Goal: Communication & Community: Answer question/provide support

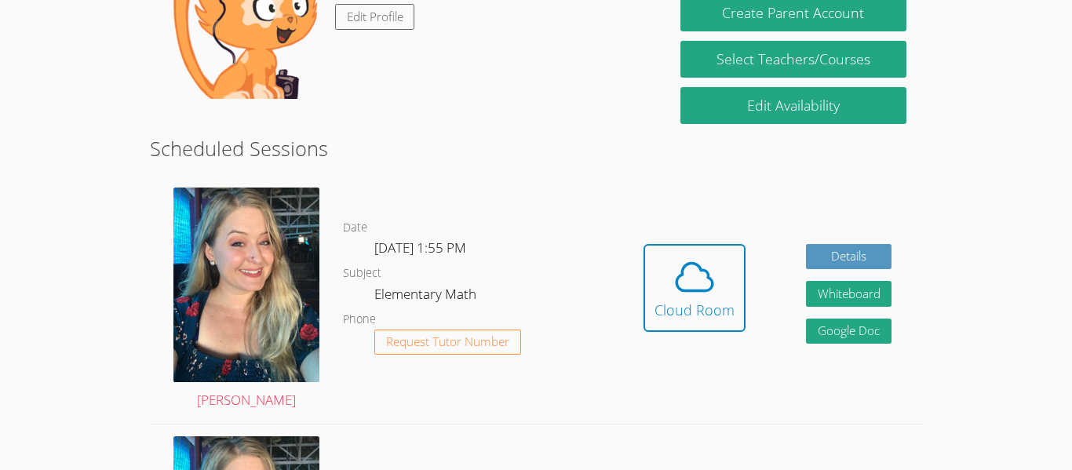
scroll to position [503, 0]
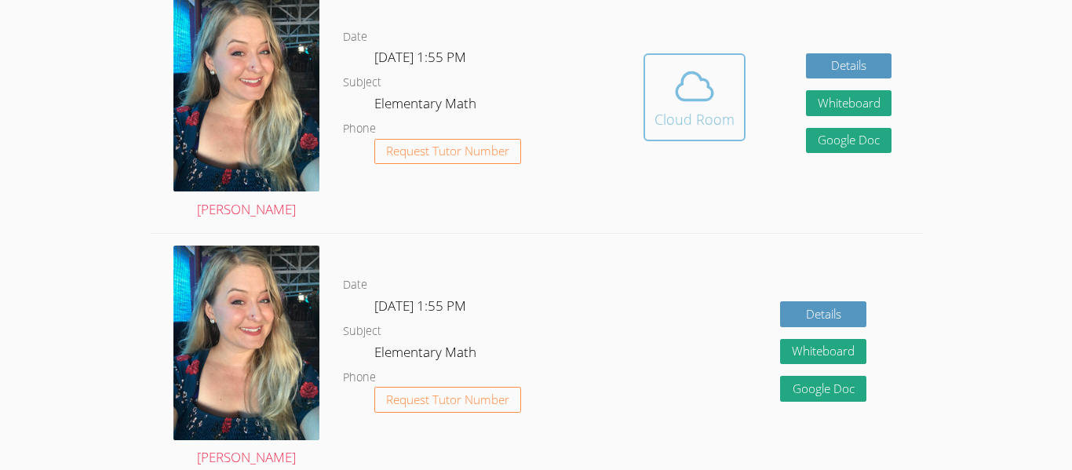
click at [715, 106] on icon at bounding box center [695, 86] width 44 height 44
click at [657, 115] on div "Cloud Room" at bounding box center [695, 119] width 80 height 22
click at [676, 101] on icon at bounding box center [695, 86] width 44 height 44
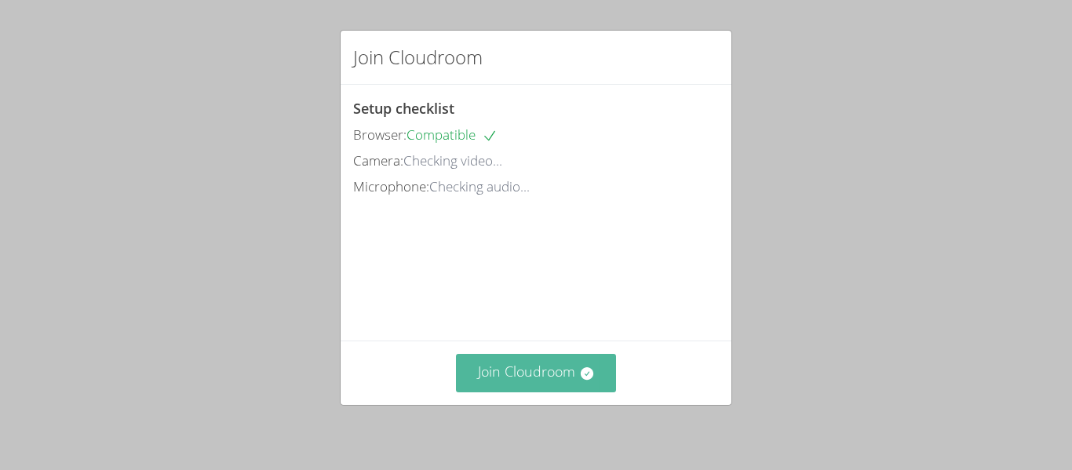
click at [542, 380] on button "Join Cloudroom" at bounding box center [536, 373] width 161 height 38
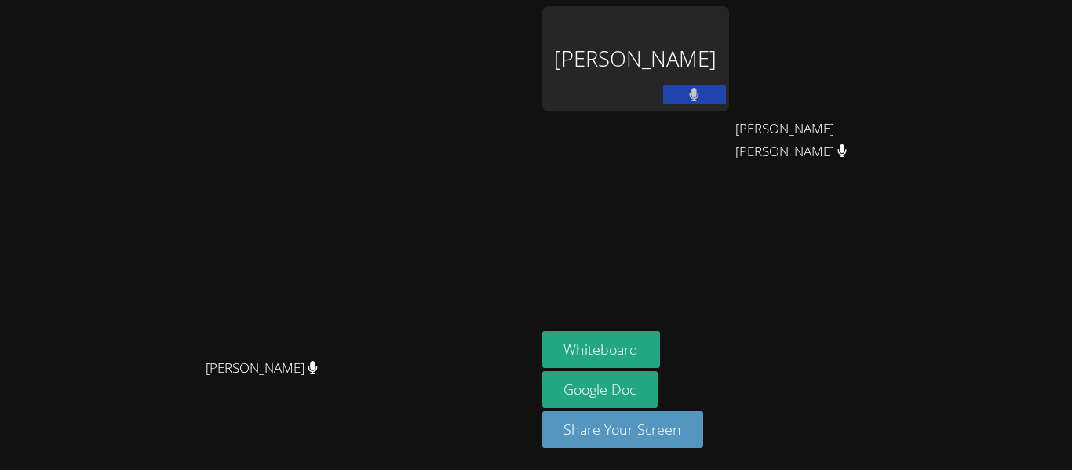
click at [395, 12] on div "Courtney Kain Courtney Kain" at bounding box center [268, 235] width 524 height 458
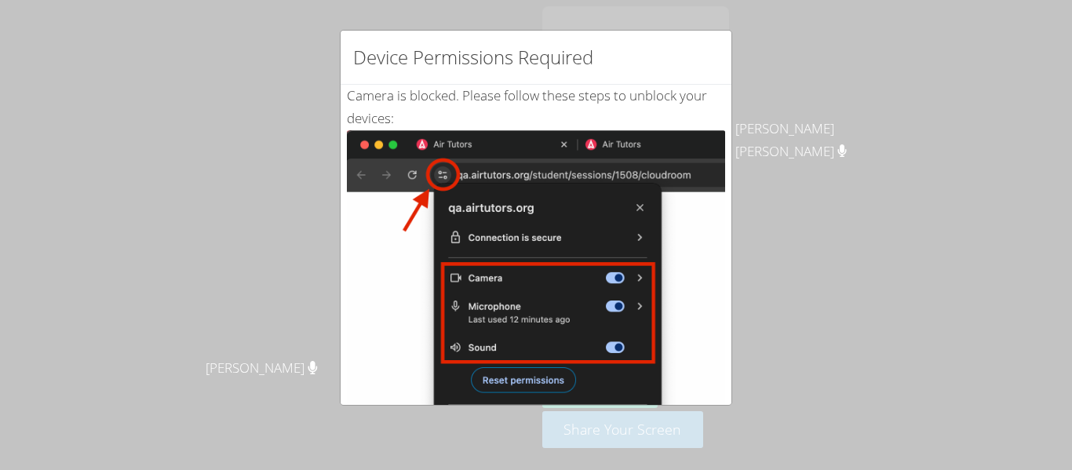
click at [227, 106] on div "Device Permissions Required Camera is blocked . Please follow these steps to un…" at bounding box center [536, 235] width 1072 height 470
click at [228, 106] on div "Device Permissions Required Camera is blocked . Please follow these steps to un…" at bounding box center [536, 235] width 1072 height 470
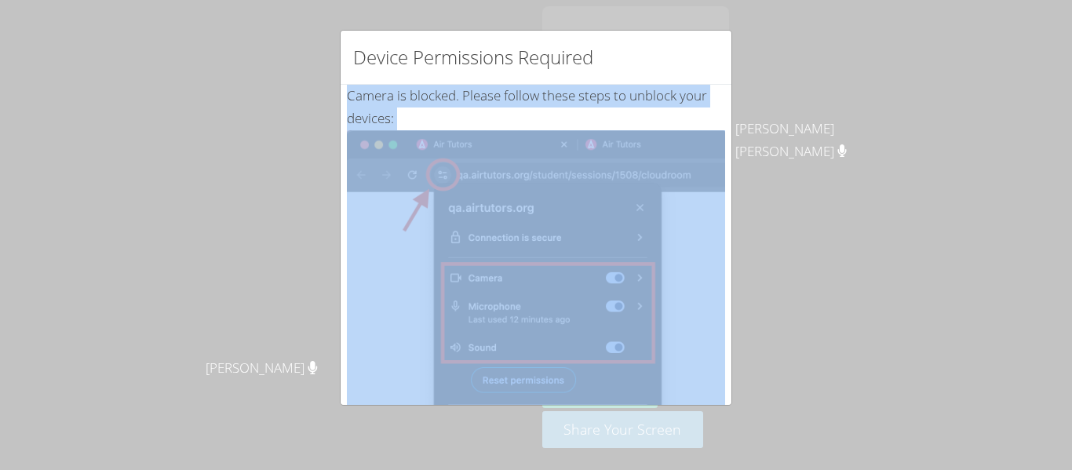
click at [228, 106] on div "Device Permissions Required Camera is blocked . Please follow these steps to un…" at bounding box center [536, 235] width 1072 height 470
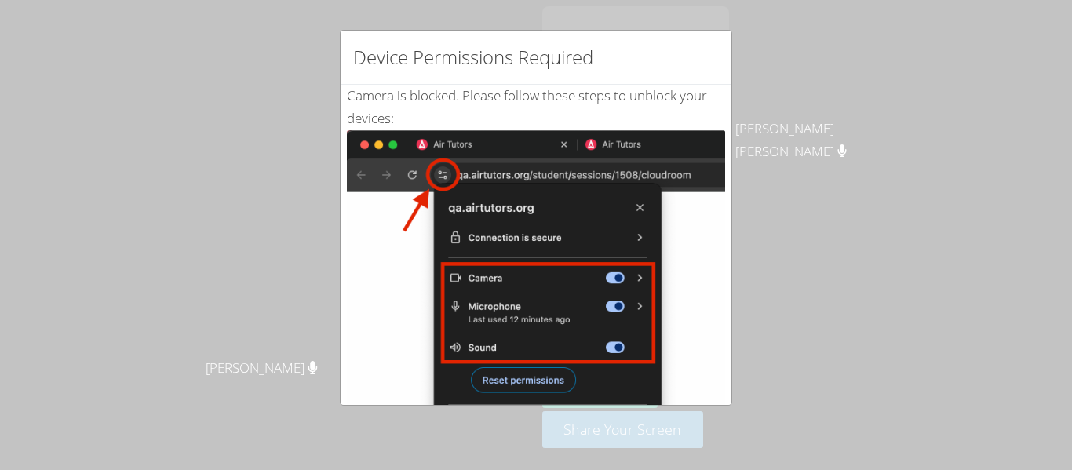
click at [228, 107] on div "Device Permissions Required Camera is blocked . Please follow these steps to un…" at bounding box center [536, 235] width 1072 height 470
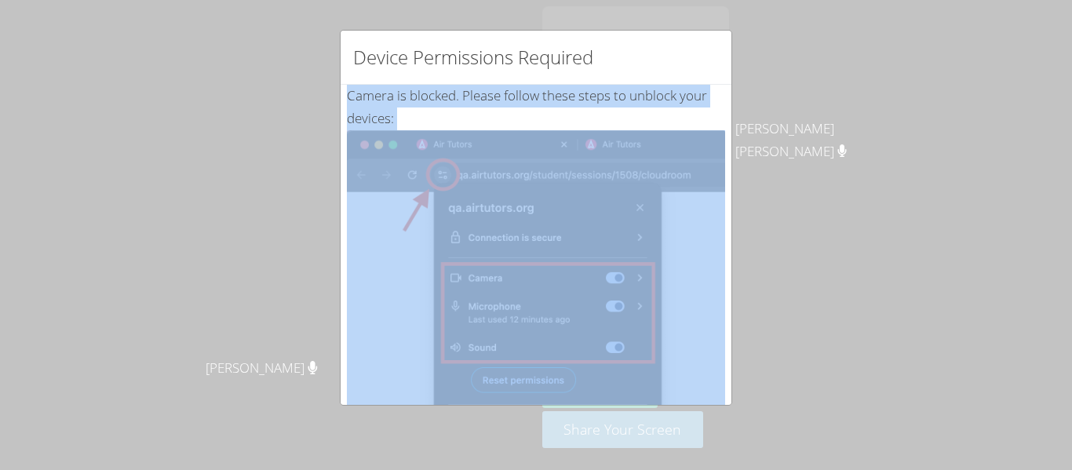
click at [228, 107] on div "Device Permissions Required Camera is blocked . Please follow these steps to un…" at bounding box center [536, 235] width 1072 height 470
click at [226, 104] on div "Device Permissions Required Camera is blocked . Please follow these steps to un…" at bounding box center [536, 235] width 1072 height 470
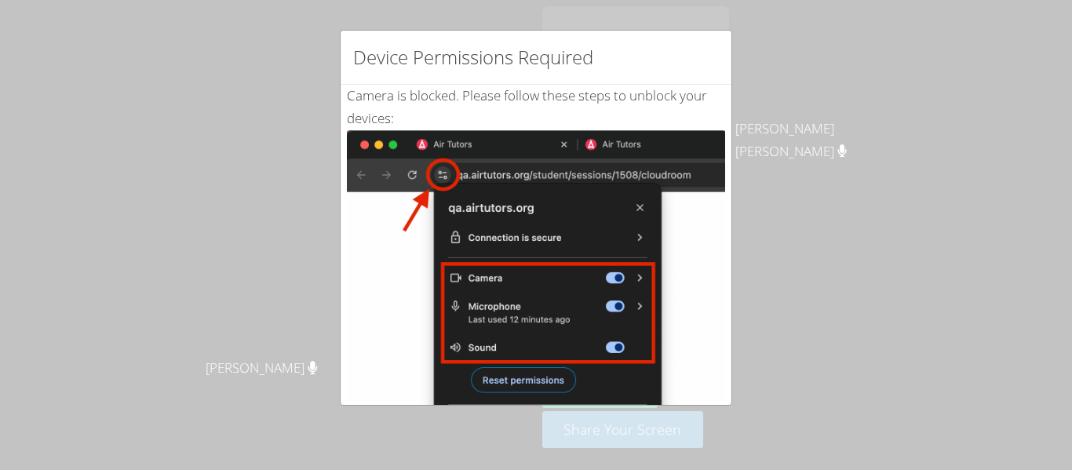
click at [236, 310] on div "Device Permissions Required Camera is blocked . Please follow these steps to un…" at bounding box center [536, 235] width 1072 height 470
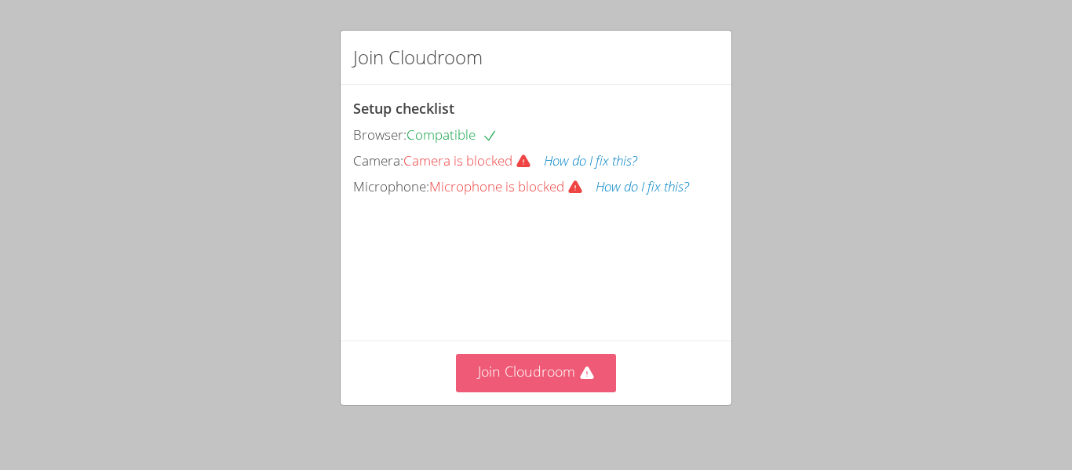
click at [557, 377] on button "Join Cloudroom" at bounding box center [536, 373] width 161 height 38
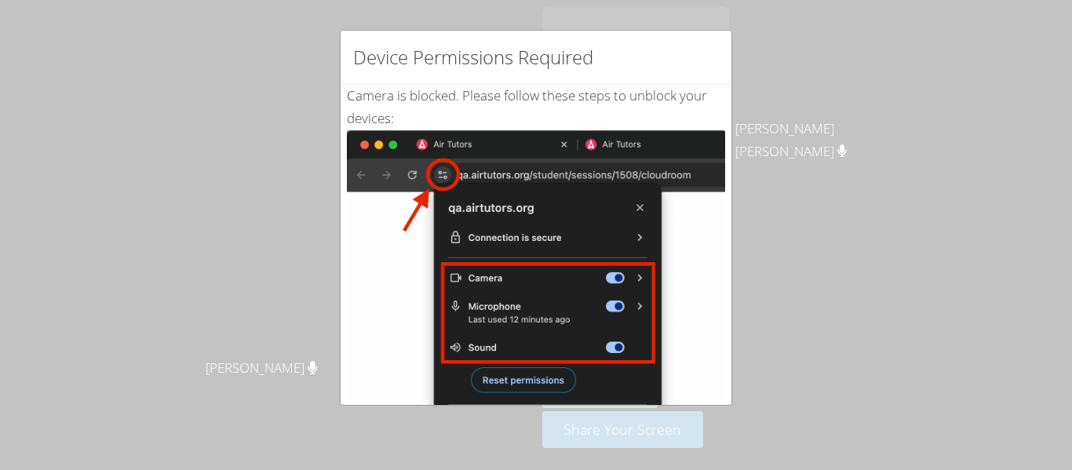
drag, startPoint x: 713, startPoint y: 48, endPoint x: 724, endPoint y: 507, distance: 459.3
click at [724, 469] on html "Courtney Kain Courtney Kain Maya Yousif Kaiya Aries Ontiveros Kaiya Aries Ontiv…" at bounding box center [536, 235] width 1072 height 470
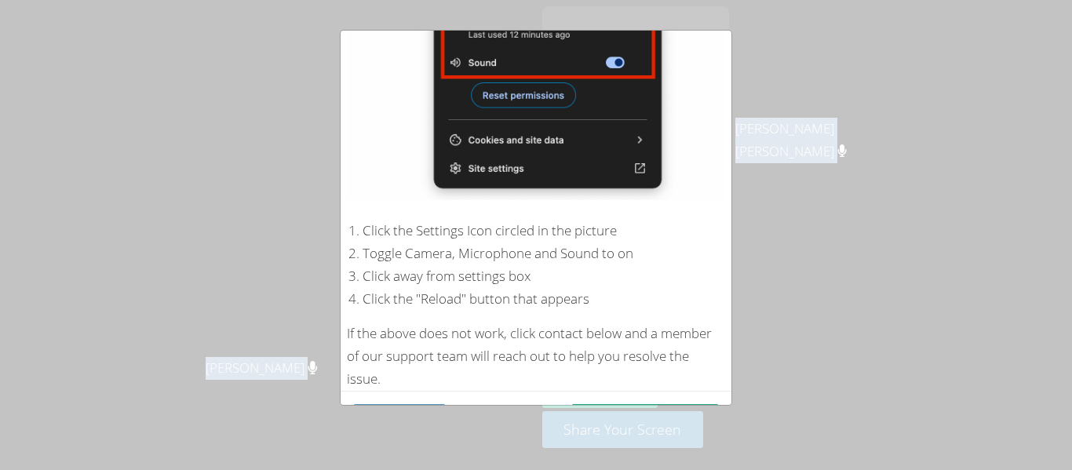
scroll to position [334, 0]
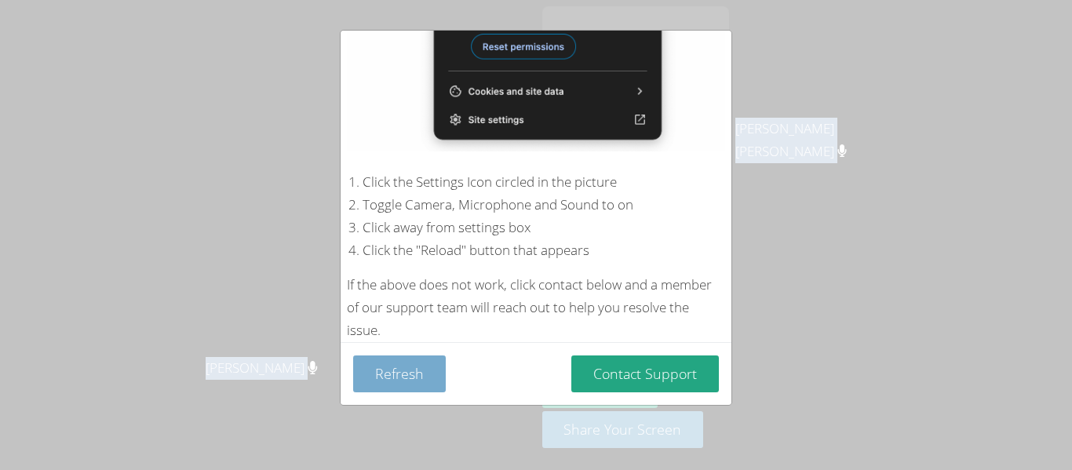
click at [415, 389] on button "Refresh" at bounding box center [399, 374] width 93 height 37
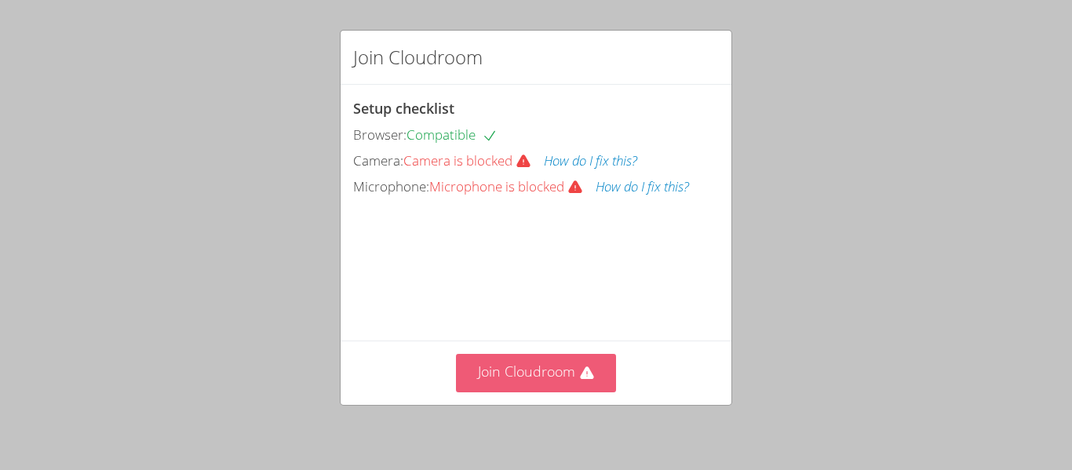
click at [589, 363] on button "Join Cloudroom" at bounding box center [536, 373] width 161 height 38
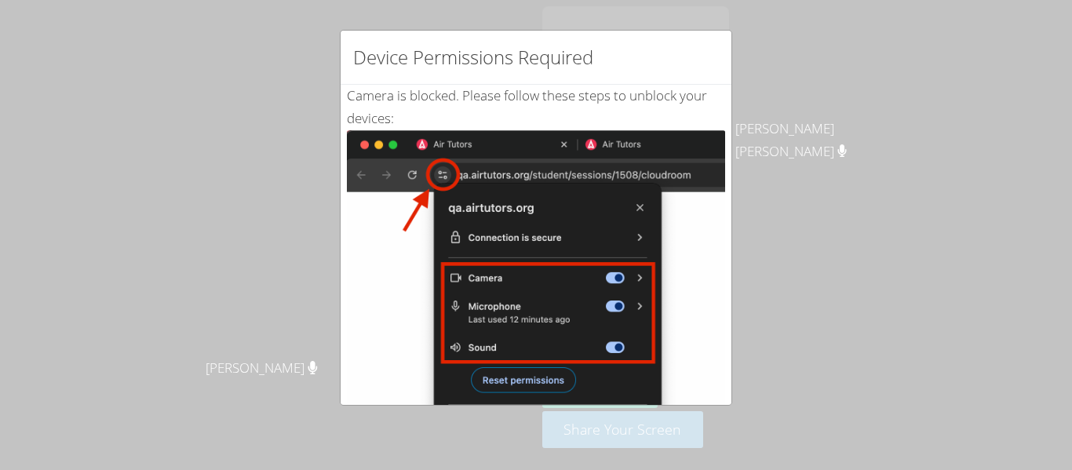
click at [265, 87] on div "Device Permissions Required Camera is blocked . Please follow these steps to un…" at bounding box center [536, 235] width 1072 height 470
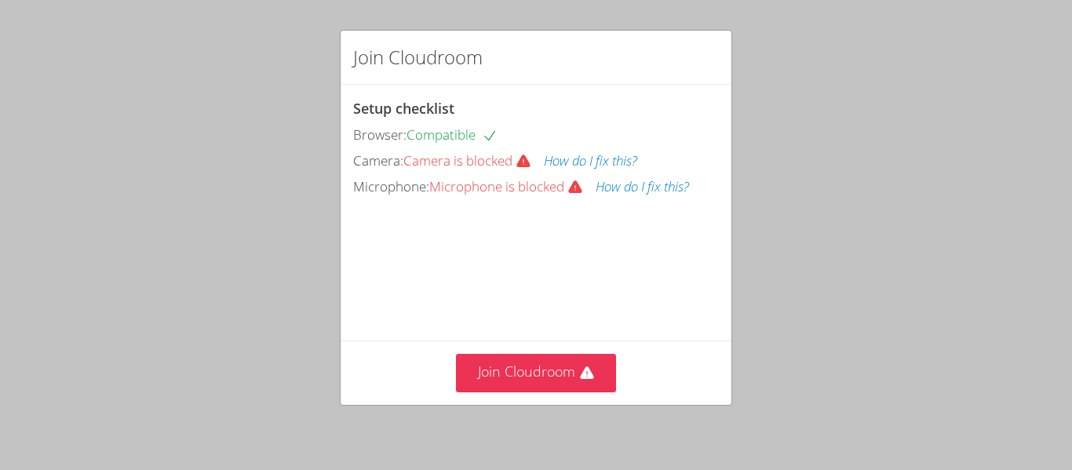
click at [600, 161] on button "How do I fix this?" at bounding box center [590, 161] width 93 height 23
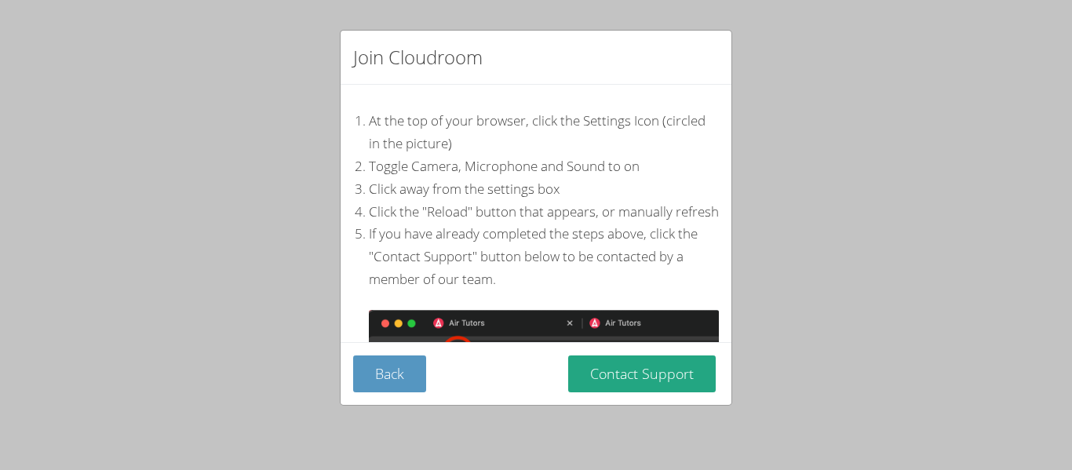
click at [805, 170] on div "Join Cloudroom At the top of your browser, click the Settings Icon (circled in …" at bounding box center [536, 235] width 1072 height 470
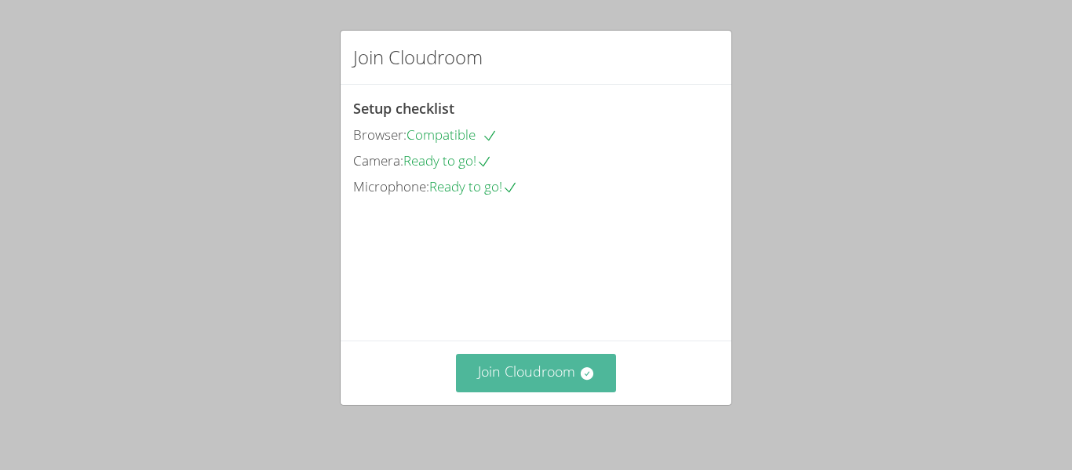
click at [527, 370] on button "Join Cloudroom" at bounding box center [536, 373] width 161 height 38
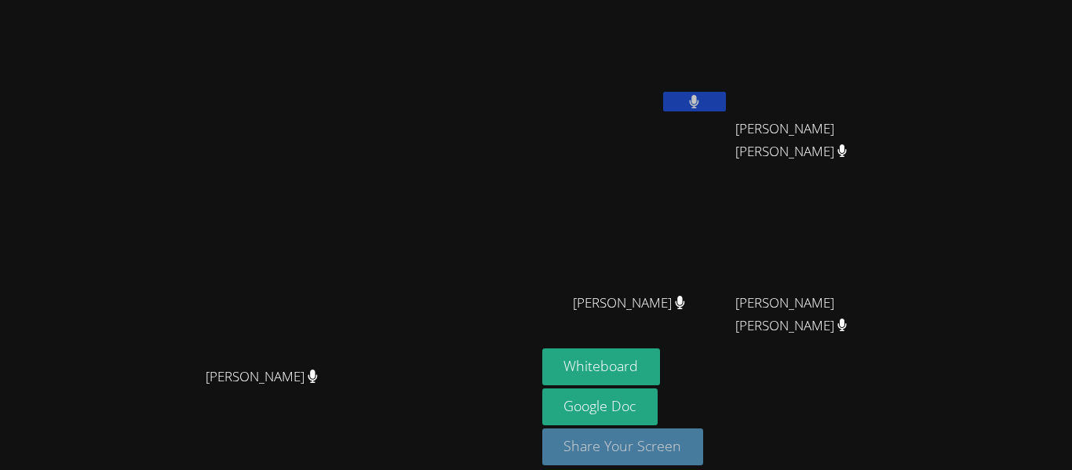
click at [704, 451] on button "Share Your Screen" at bounding box center [623, 447] width 162 height 37
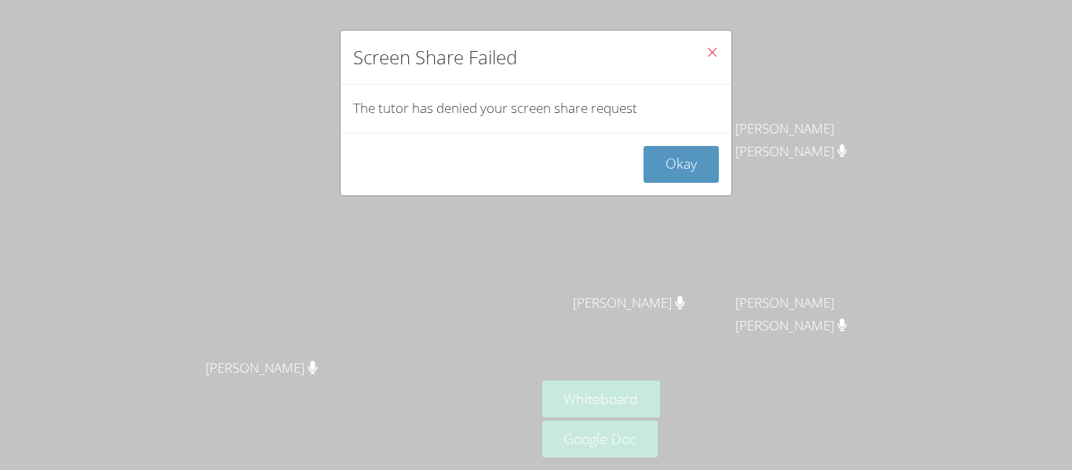
click at [706, 47] on icon "Close" at bounding box center [712, 52] width 13 height 13
click at [709, 46] on icon "Close" at bounding box center [712, 52] width 13 height 13
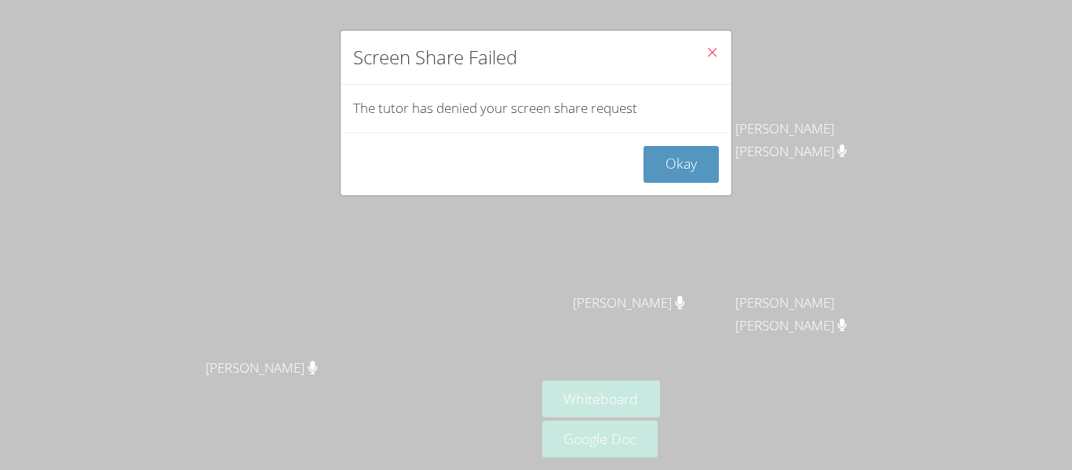
click at [709, 46] on icon "Close" at bounding box center [712, 52] width 13 height 13
click at [697, 167] on button "Okay" at bounding box center [681, 164] width 75 height 37
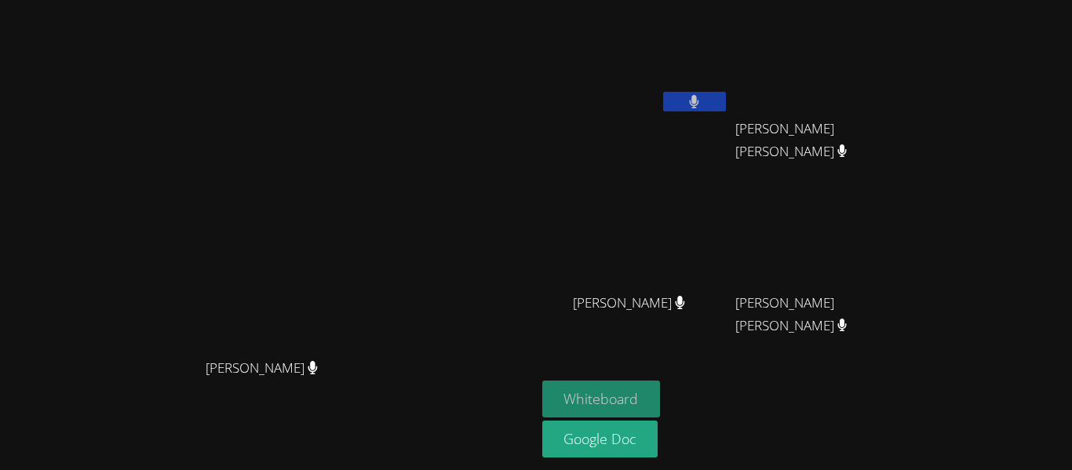
click at [661, 398] on button "Whiteboard" at bounding box center [601, 399] width 119 height 37
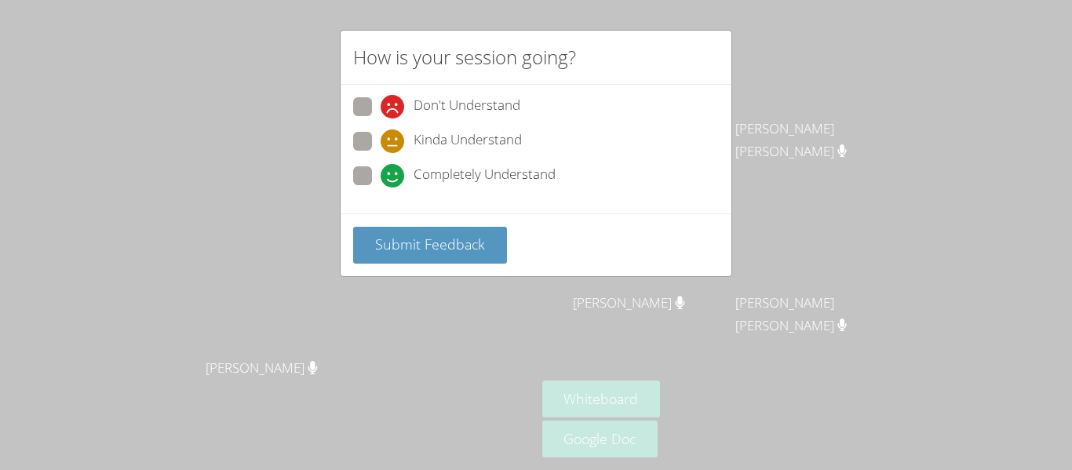
click at [291, 163] on div "How is your session going? Don't Understand Kinda Understand Completely Underst…" at bounding box center [536, 235] width 1072 height 470
click at [851, 352] on div "How is your session going? Don't Understand Kinda Understand Completely Underst…" at bounding box center [536, 235] width 1072 height 470
click at [381, 119] on span at bounding box center [381, 119] width 0 height 0
click at [381, 108] on input "Don't Understand" at bounding box center [387, 103] width 13 height 13
radio input "true"
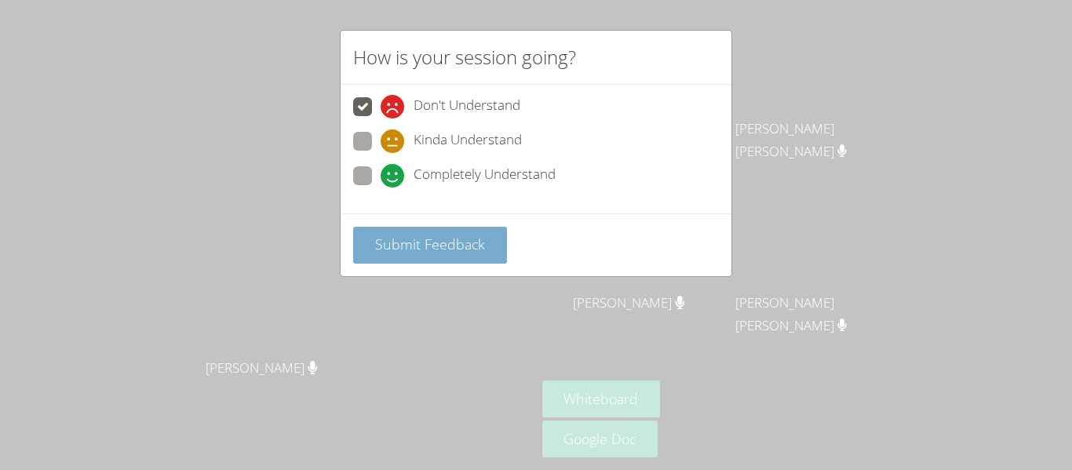
click at [465, 257] on button "Submit Feedback" at bounding box center [430, 245] width 154 height 37
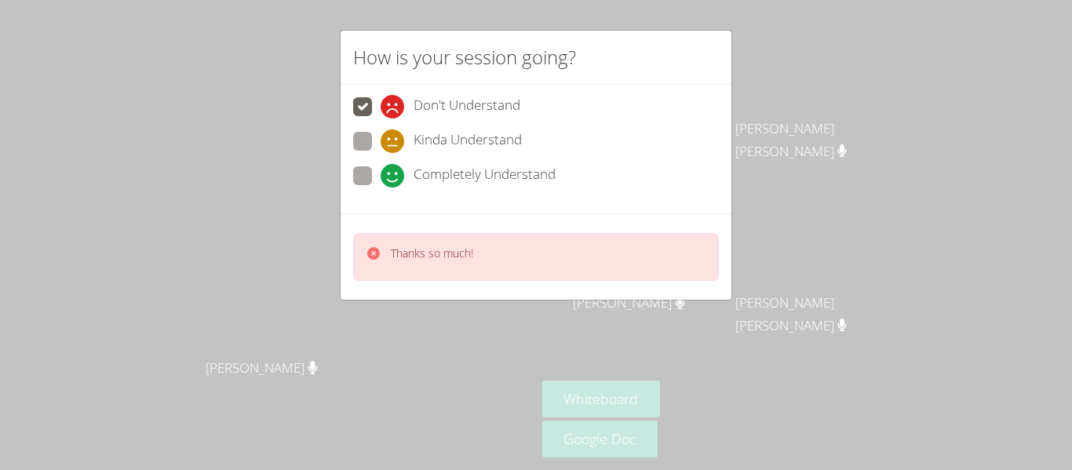
click at [987, 372] on div "How is your session going? Don't Understand Kinda Understand Completely Underst…" at bounding box center [536, 235] width 1072 height 470
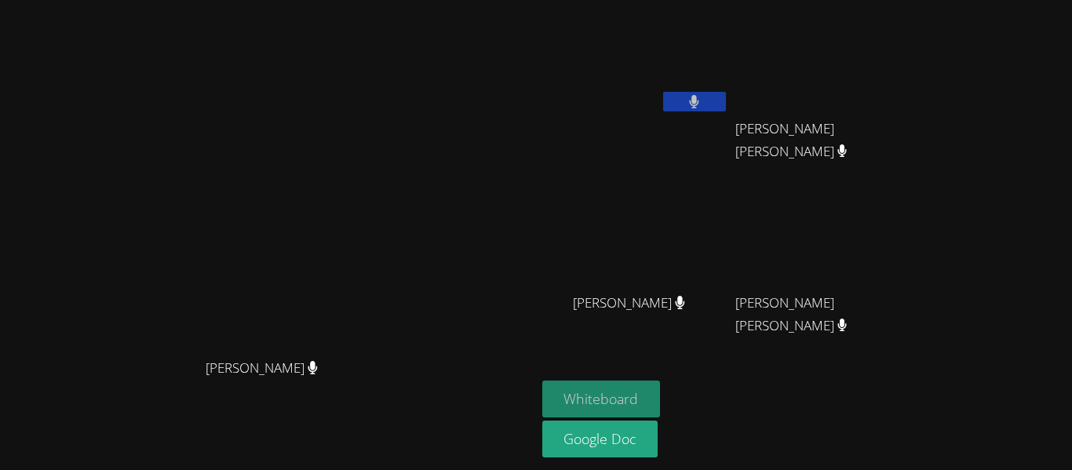
click at [661, 406] on button "Whiteboard" at bounding box center [601, 399] width 119 height 37
